Goal: Task Accomplishment & Management: Complete application form

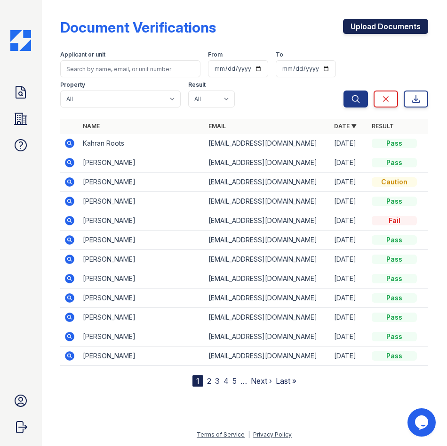
click at [377, 22] on link "Upload Documents" at bounding box center [385, 26] width 85 height 15
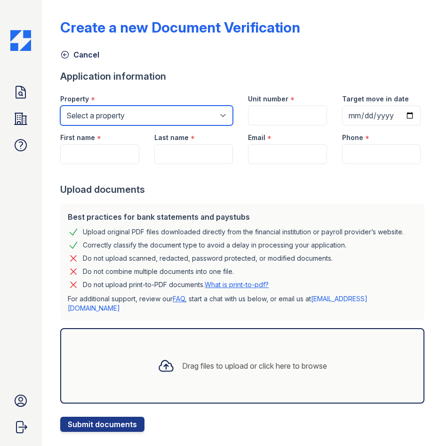
click at [84, 108] on select "Select a property Elevate Townhomes The 95 Apartments" at bounding box center [146, 115] width 173 height 20
select select "4659"
click at [60, 105] on select "Select a property Elevate Townhomes The 95 Apartments" at bounding box center [146, 115] width 173 height 20
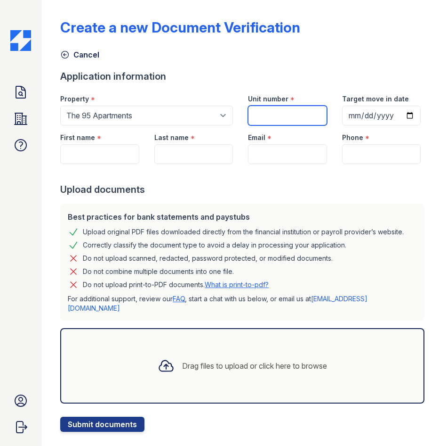
click at [277, 122] on input "Unit number" at bounding box center [287, 115] width 79 height 20
click at [272, 107] on input "Unit number" at bounding box center [287, 115] width 79 height 20
type input "2105"
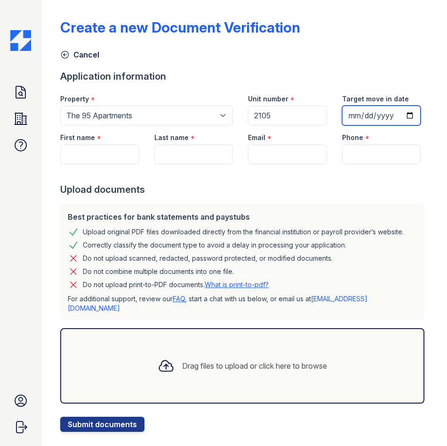
click at [342, 125] on input "Target move in date" at bounding box center [381, 115] width 79 height 20
type input "2025-10-13"
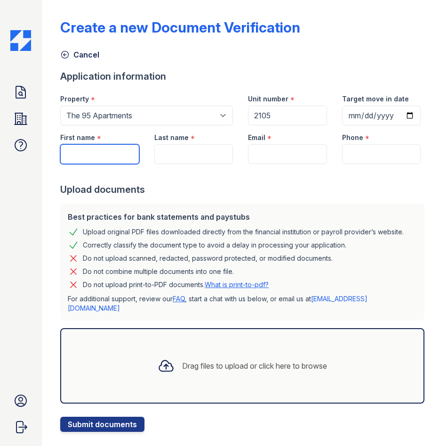
click at [91, 164] on input "First name" at bounding box center [99, 154] width 79 height 20
type input "Douglas"
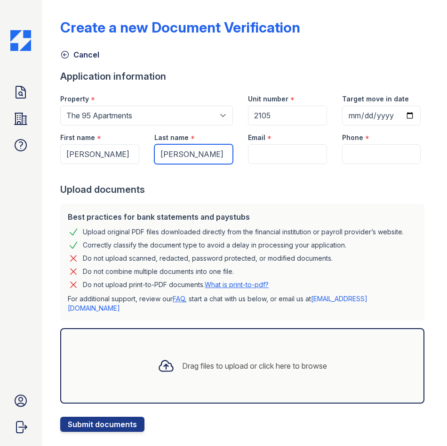
type input "Romano-Ziebarth"
click at [267, 164] on input "Email" at bounding box center [287, 154] width 79 height 20
paste input "dougromanozie@gmail.com"
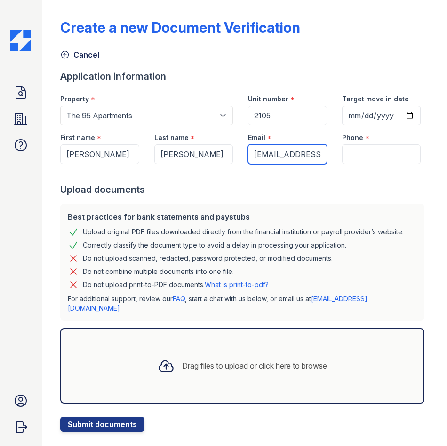
scroll to position [0, 33]
type input "dougromanozie@gmail.com"
click at [376, 164] on input "Phone" at bounding box center [381, 154] width 79 height 20
paste input "(725) 273-5173"
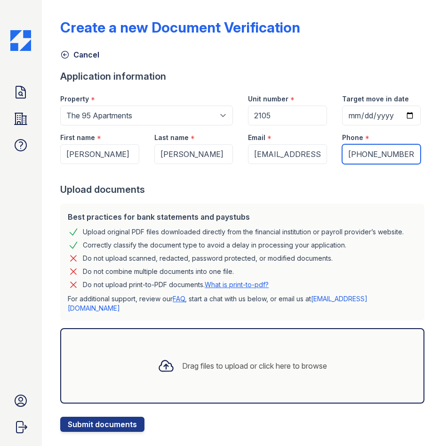
type input "(725) 273-5173"
click at [211, 378] on div "Drag files to upload or click here to browse" at bounding box center [242, 365] width 365 height 75
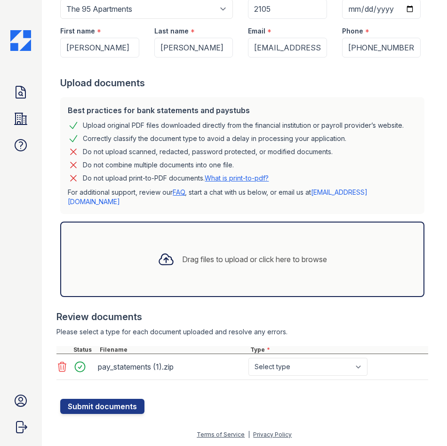
scroll to position [133, 0]
click at [62, 371] on icon at bounding box center [62, 366] width 11 height 11
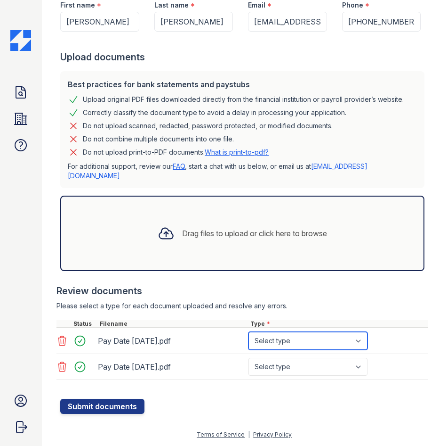
click at [352, 349] on select "Select type Paystub Bank Statement Offer Letter Tax Documents Benefit Award Let…" at bounding box center [308, 341] width 119 height 18
select select "paystub"
click at [249, 349] on select "Select type Paystub Bank Statement Offer Letter Tax Documents Benefit Award Let…" at bounding box center [308, 341] width 119 height 18
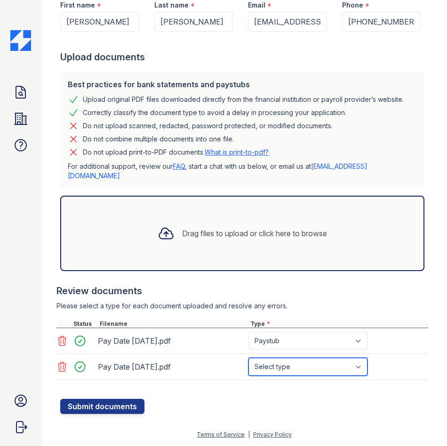
drag, startPoint x: 302, startPoint y: 397, endPoint x: 300, endPoint y: 393, distance: 5.1
click at [302, 375] on select "Select type Paystub Bank Statement Offer Letter Tax Documents Benefit Award Let…" at bounding box center [308, 366] width 119 height 18
select select "paystub"
click at [249, 375] on select "Select type Paystub Bank Statement Offer Letter Tax Documents Benefit Award Let…" at bounding box center [308, 366] width 119 height 18
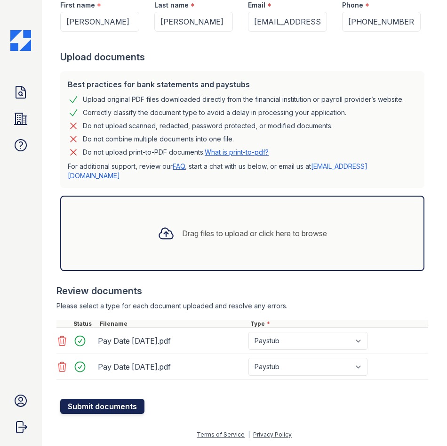
click at [103, 414] on button "Submit documents" at bounding box center [102, 405] width 84 height 15
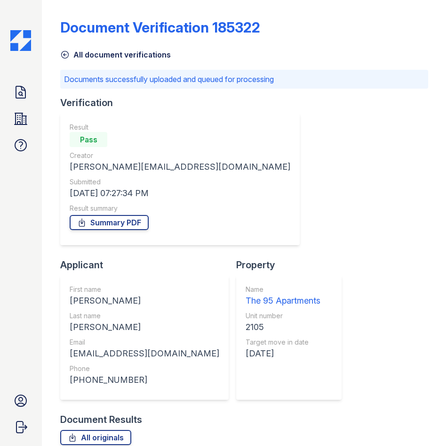
click at [78, 64] on div "Document Verification 185322 All document verifications Documents successfully …" at bounding box center [244, 263] width 368 height 519
click at [83, 58] on link "All document verifications" at bounding box center [115, 54] width 111 height 11
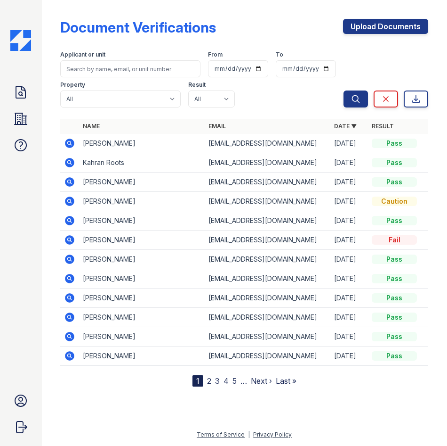
click at [65, 143] on icon at bounding box center [69, 142] width 9 height 9
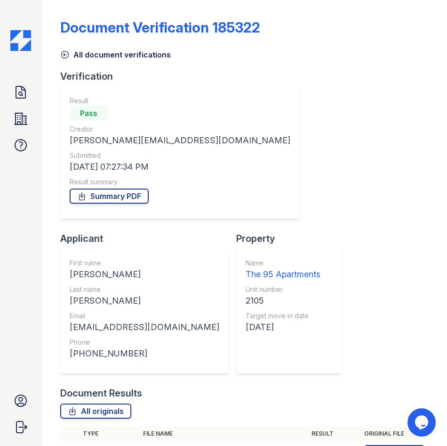
click at [128, 205] on div "Result Pass Creator gabriellejohnson@spmlv.com Submitted 08/30/25 07:27:34 PM R…" at bounding box center [180, 152] width 221 height 113
click at [129, 198] on link "Summary PDF" at bounding box center [109, 195] width 79 height 15
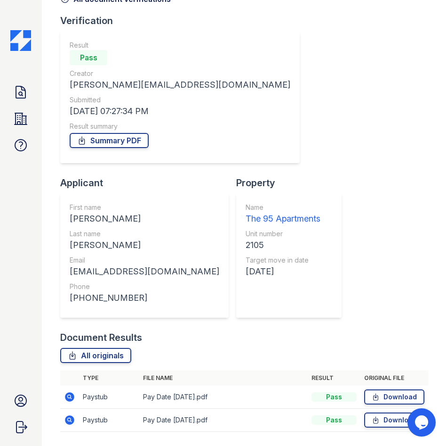
scroll to position [57, 0]
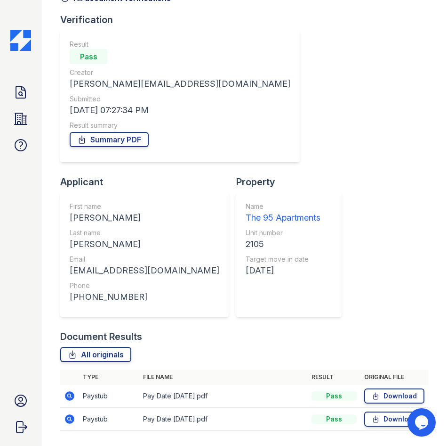
click at [69, 390] on icon at bounding box center [69, 395] width 11 height 11
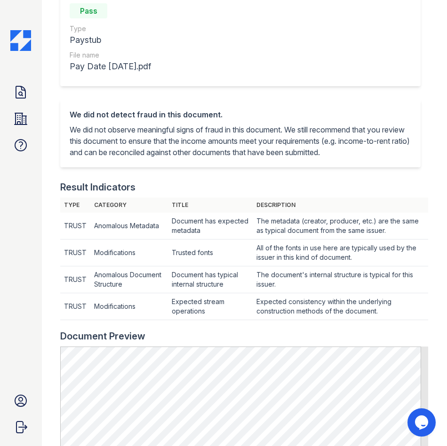
scroll to position [283, 0]
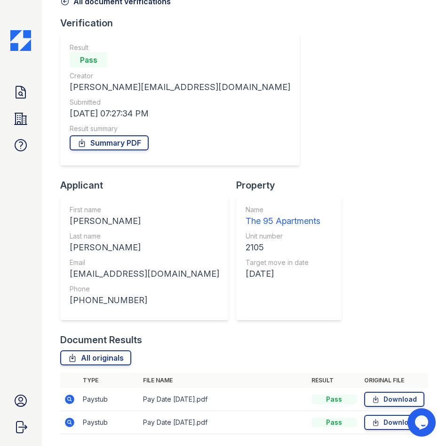
scroll to position [57, 0]
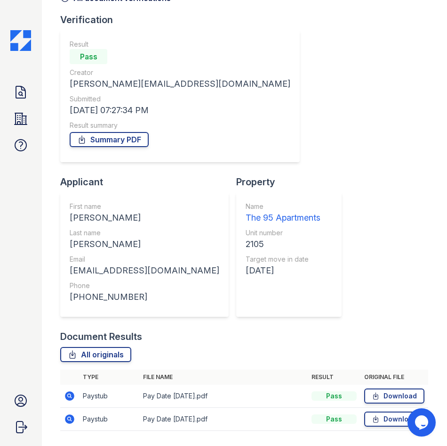
click at [71, 414] on icon at bounding box center [69, 418] width 9 height 9
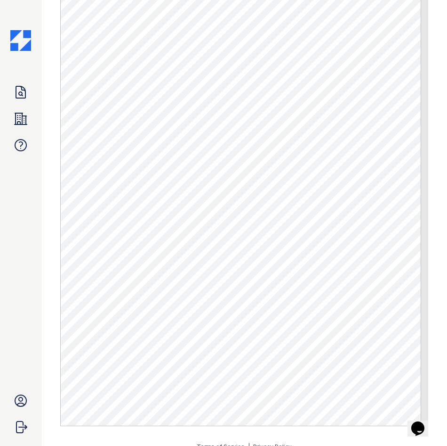
scroll to position [512, 0]
